Goal: Task Accomplishment & Management: Use online tool/utility

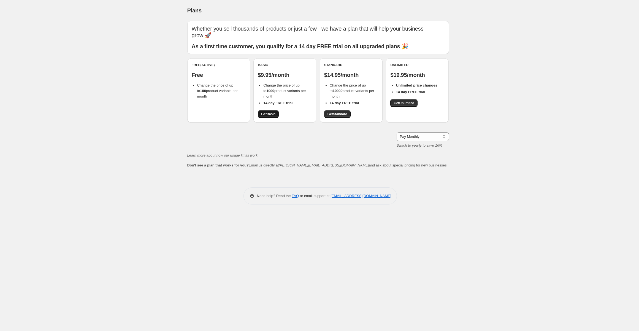
click at [263, 115] on span "Get Basic" at bounding box center [268, 114] width 14 height 4
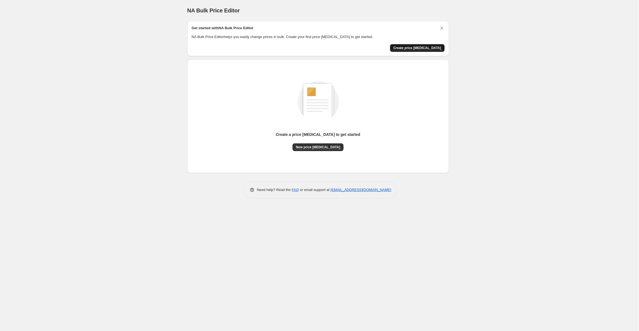
click at [416, 49] on span "Create price [MEDICAL_DATA]" at bounding box center [417, 48] width 48 height 4
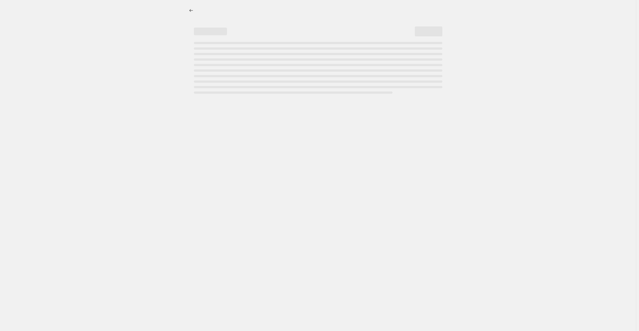
select select "percentage"
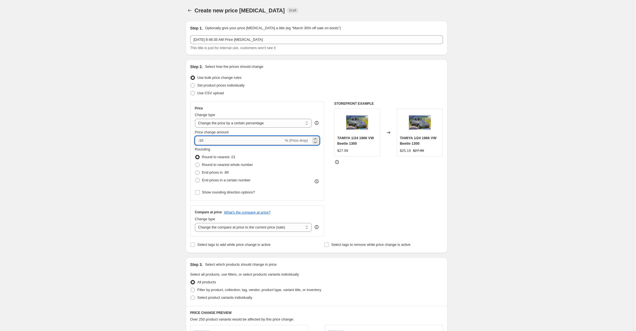
click at [215, 141] on input "-10" at bounding box center [239, 140] width 89 height 9
drag, startPoint x: 205, startPoint y: 141, endPoint x: 202, endPoint y: 140, distance: 3.5
click at [202, 140] on input "-10" at bounding box center [239, 140] width 89 height 9
type input "-1"
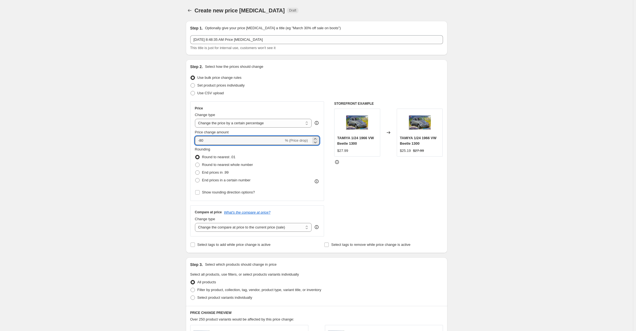
type input "-80"
click at [474, 151] on div "Create new price change job. This page is ready Create new price change job Dra…" at bounding box center [316, 276] width 633 height 552
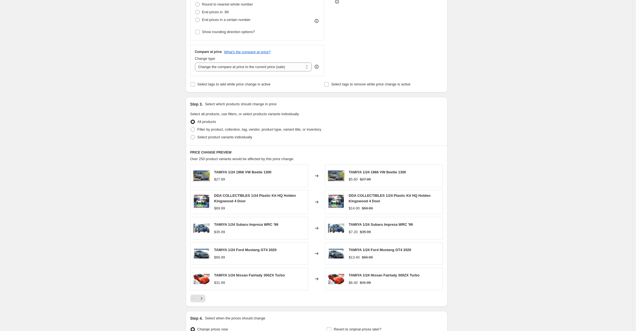
scroll to position [220, 0]
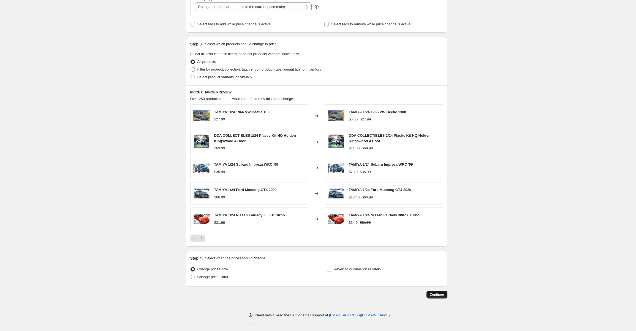
click at [438, 292] on span "Continue" at bounding box center [437, 294] width 14 height 4
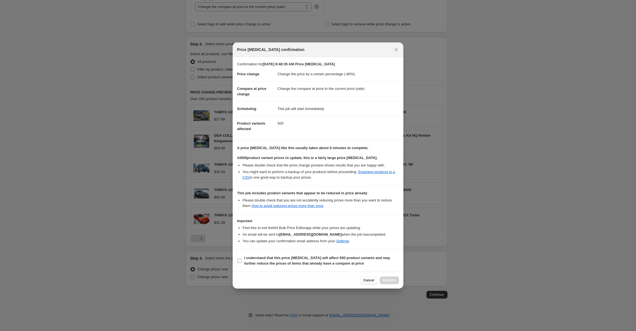
click at [238, 261] on input "I understand that this price change job will affect 500 product variants and ma…" at bounding box center [239, 260] width 4 height 4
checkbox input "true"
click at [393, 278] on span "Confirm" at bounding box center [389, 280] width 13 height 4
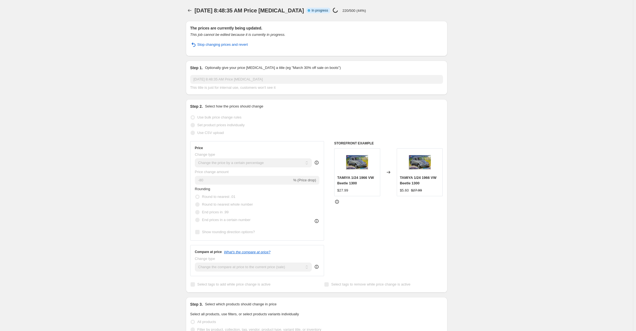
select select "percentage"
